Goal: Transaction & Acquisition: Purchase product/service

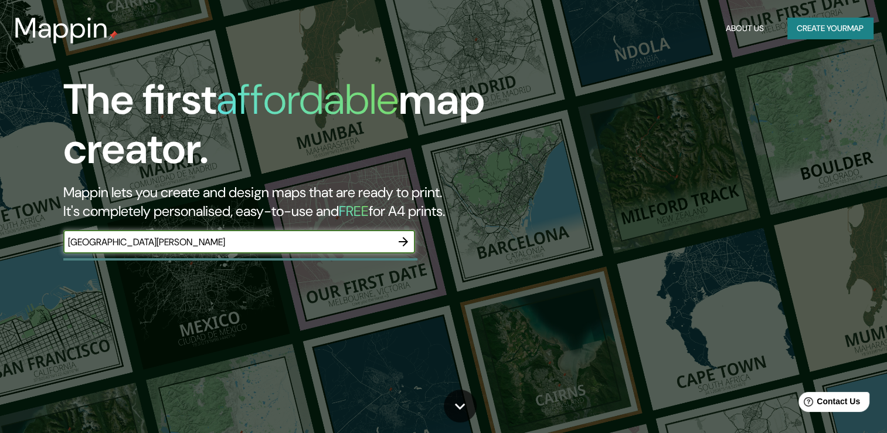
type input "[GEOGRAPHIC_DATA][PERSON_NAME]"
click at [397, 239] on icon "button" at bounding box center [404, 242] width 14 height 14
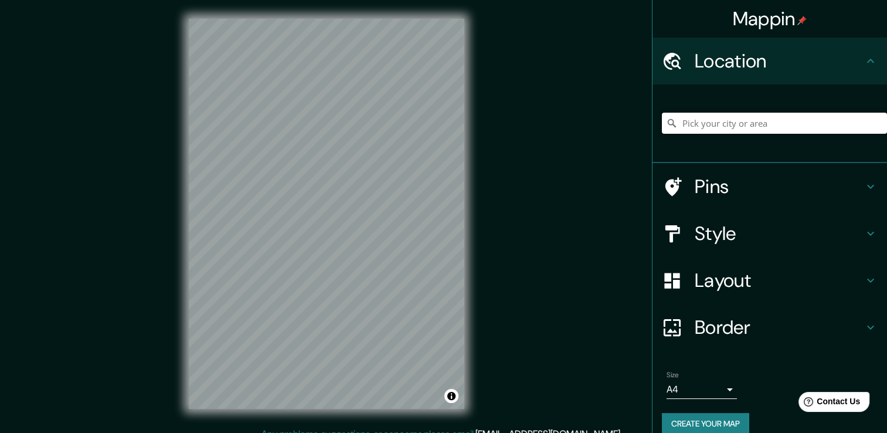
click at [726, 117] on input "Pick your city or area" at bounding box center [774, 123] width 225 height 21
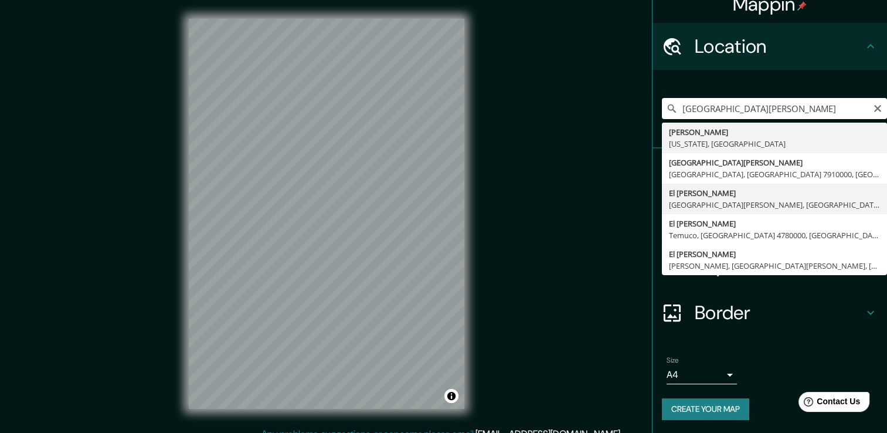
scroll to position [13, 0]
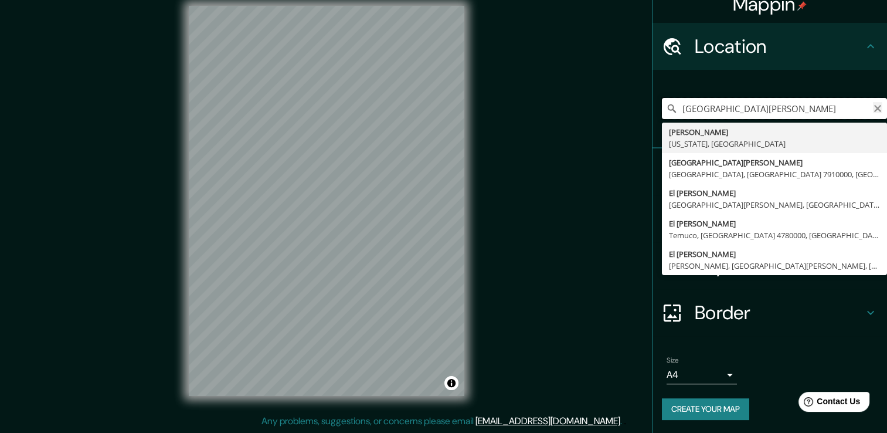
type input "[GEOGRAPHIC_DATA][PERSON_NAME]"
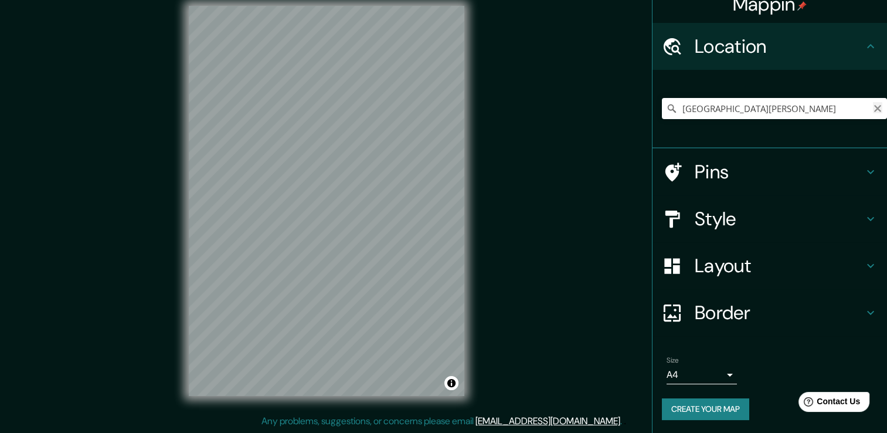
click at [875, 107] on icon "Clear" at bounding box center [878, 108] width 7 height 7
click at [810, 111] on input "[GEOGRAPHIC_DATA], [PERSON_NAME][GEOGRAPHIC_DATA], [GEOGRAPHIC_DATA]" at bounding box center [774, 108] width 225 height 21
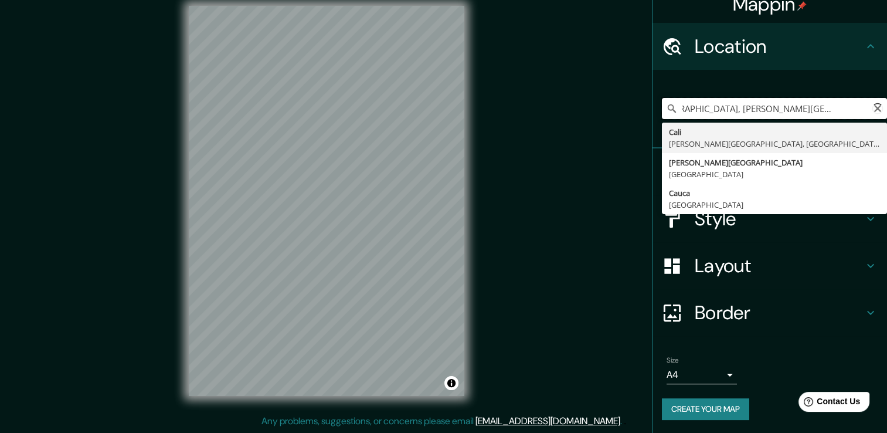
scroll to position [0, 45]
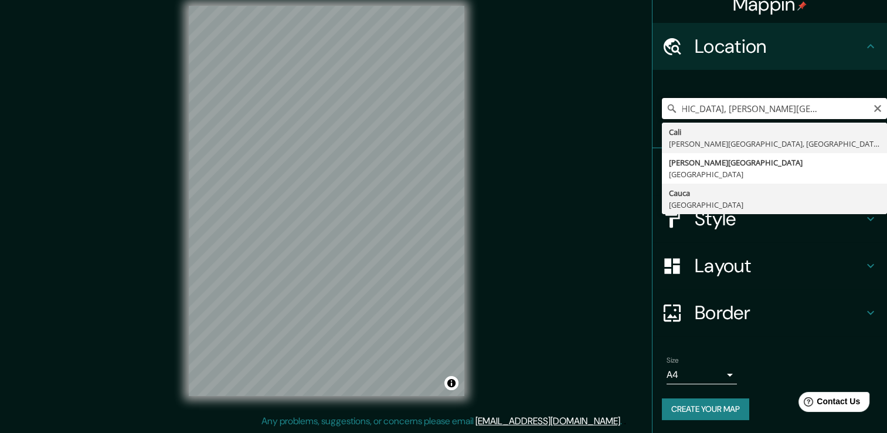
type input "[GEOGRAPHIC_DATA], [PERSON_NAME][GEOGRAPHIC_DATA], [GEOGRAPHIC_DATA]"
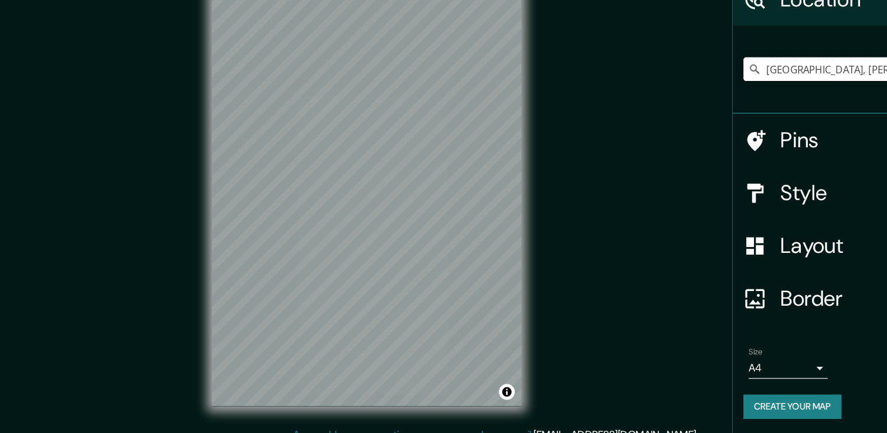
scroll to position [0, 0]
